Goal: Task Accomplishment & Management: Use online tool/utility

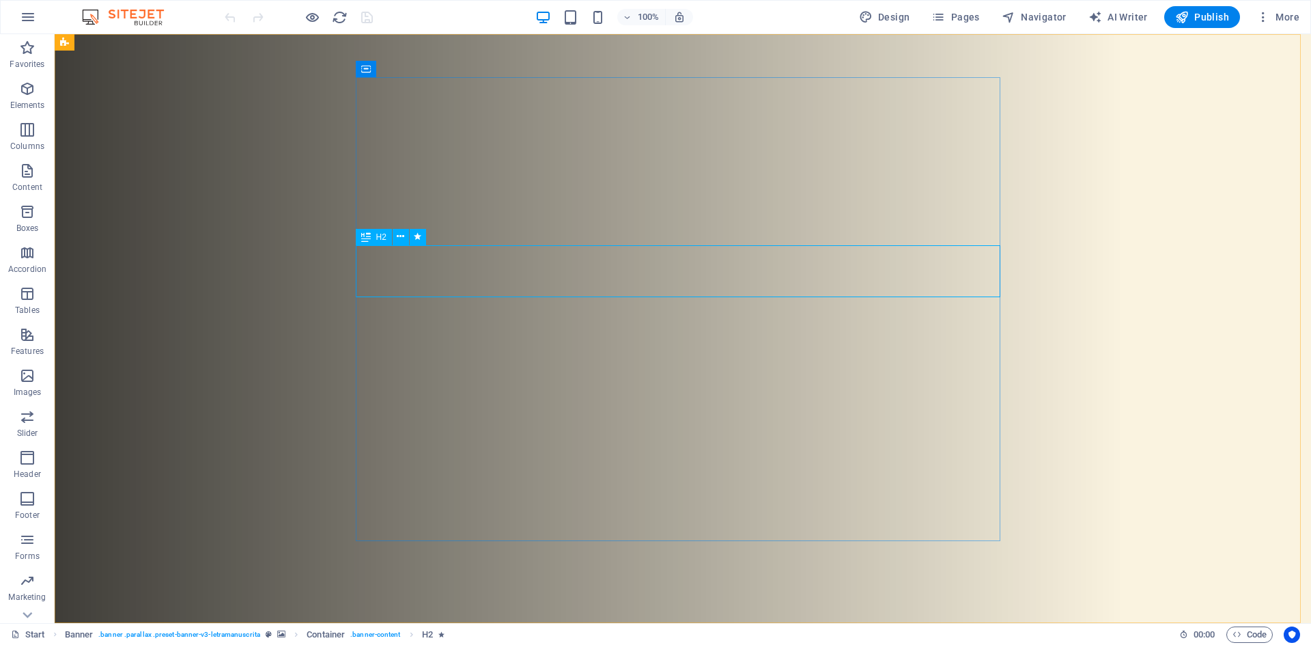
click at [378, 240] on span "H2" at bounding box center [381, 237] width 10 height 8
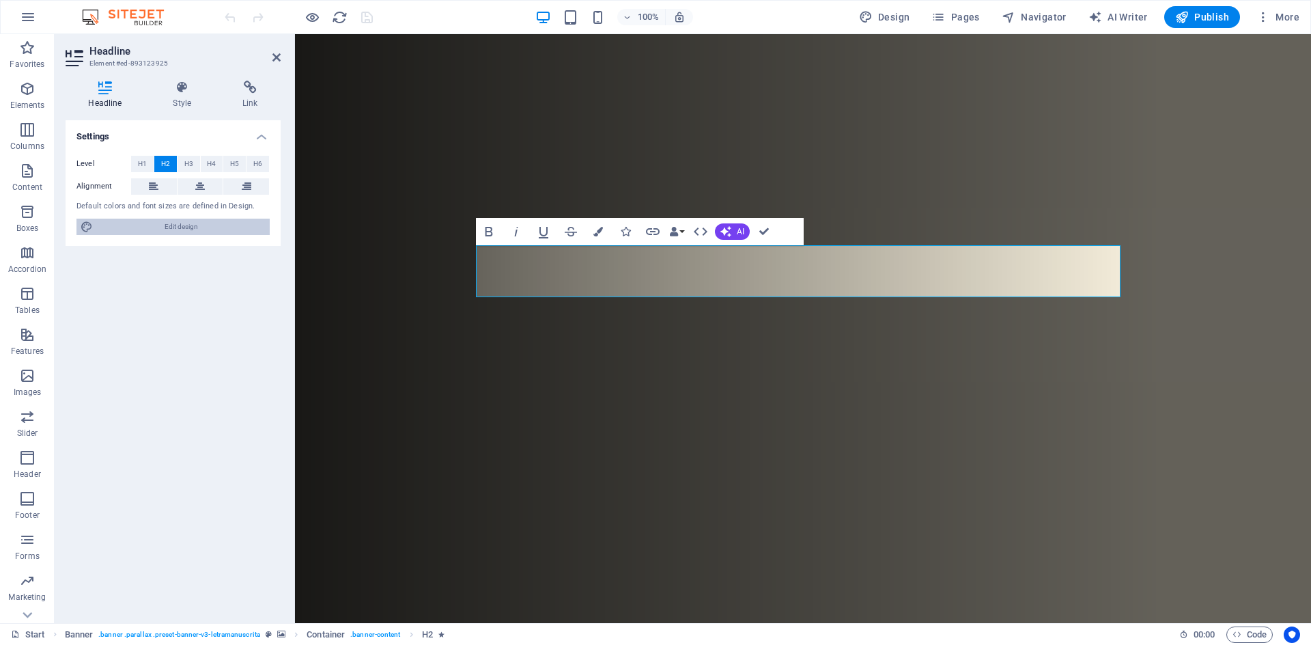
drag, startPoint x: 203, startPoint y: 234, endPoint x: 209, endPoint y: 255, distance: 22.5
click at [203, 234] on span "Edit design" at bounding box center [181, 227] width 169 height 16
select select "px"
select select "300"
select select "px"
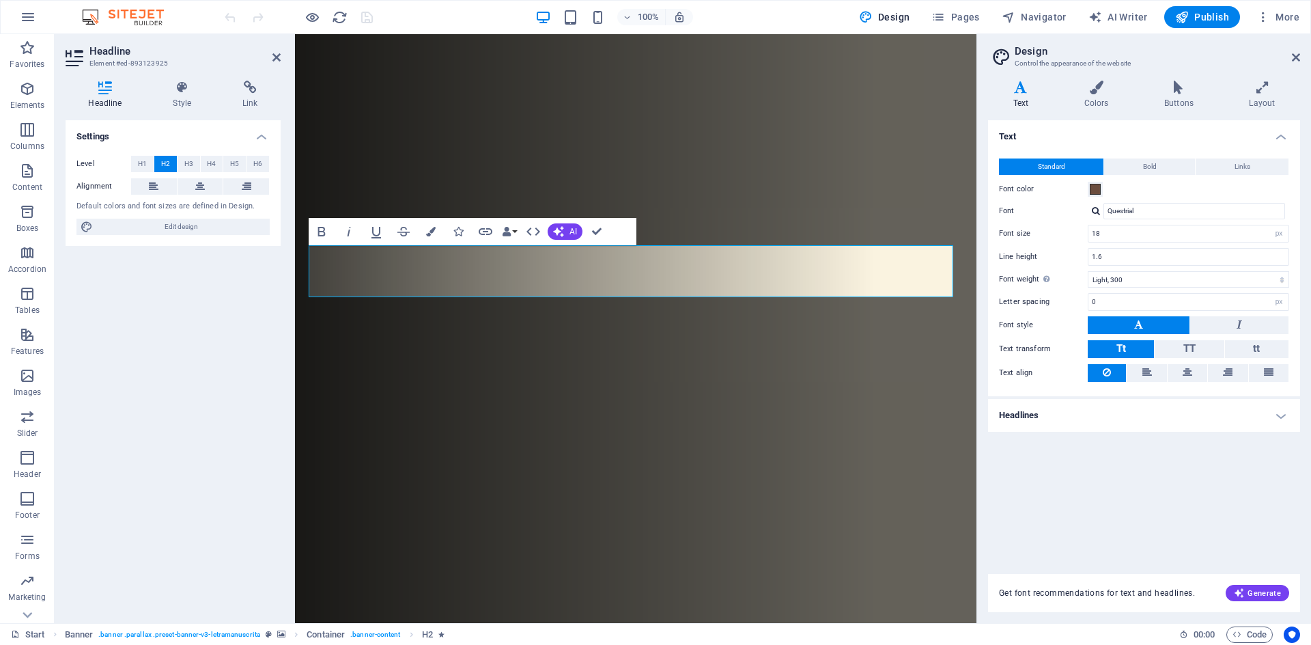
click at [1025, 416] on h4 "Headlines" at bounding box center [1144, 415] width 312 height 33
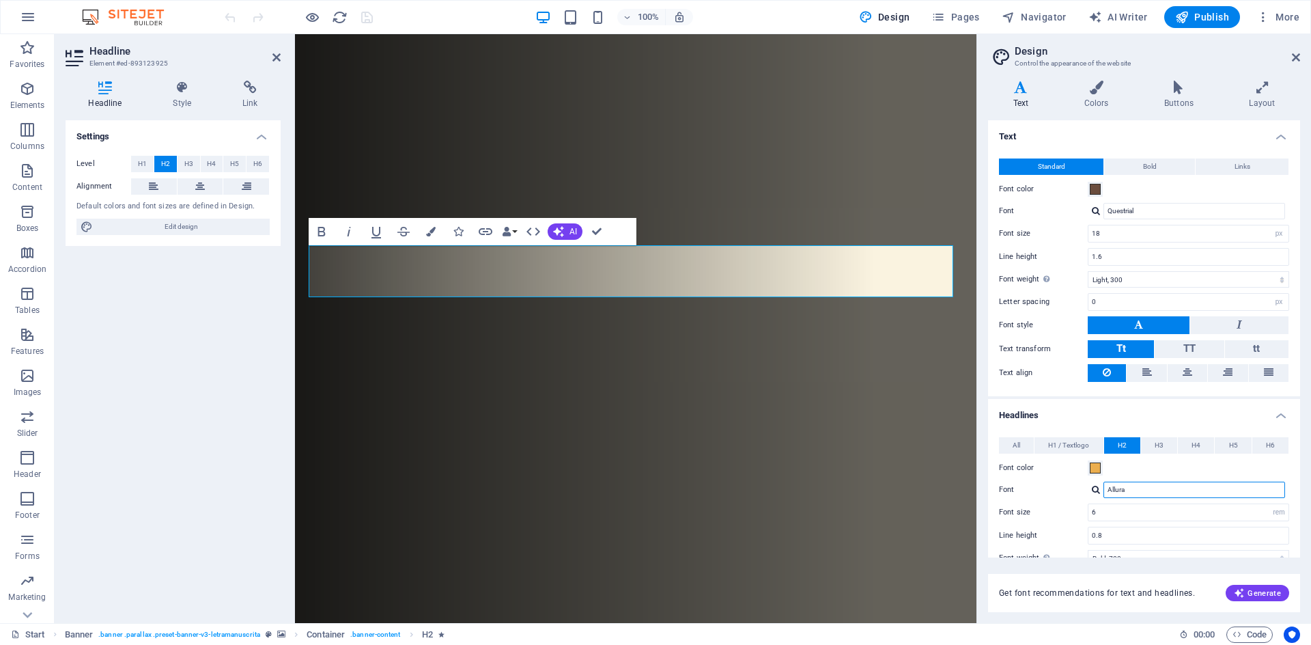
drag, startPoint x: 1126, startPoint y: 491, endPoint x: 1104, endPoint y: 484, distance: 22.9
click at [1104, 484] on input "Allura" at bounding box center [1195, 489] width 182 height 16
